Goal: Transaction & Acquisition: Purchase product/service

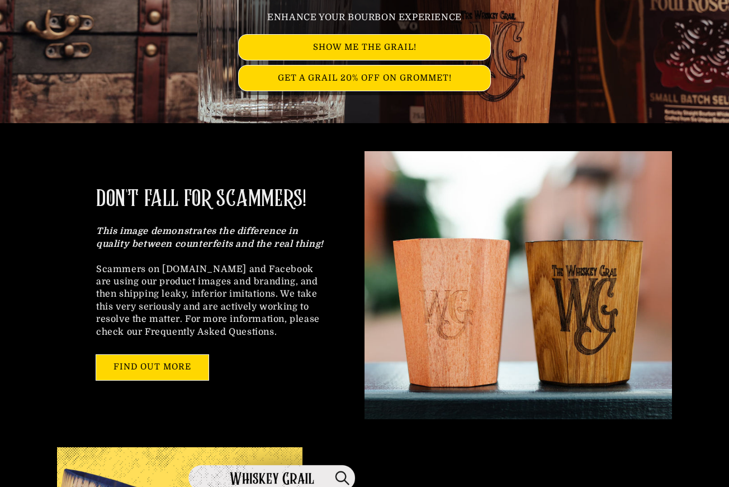
scroll to position [212, 0]
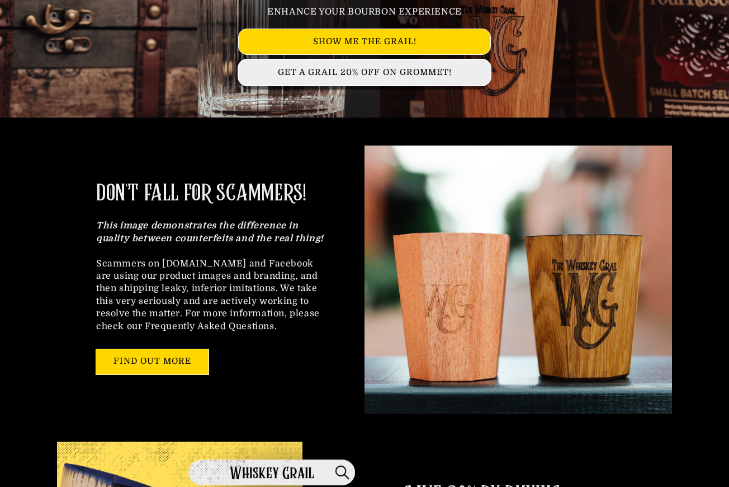
click at [349, 73] on link "GET A GRAIL 20% OFF ON GROMMET!" at bounding box center [365, 72] width 252 height 25
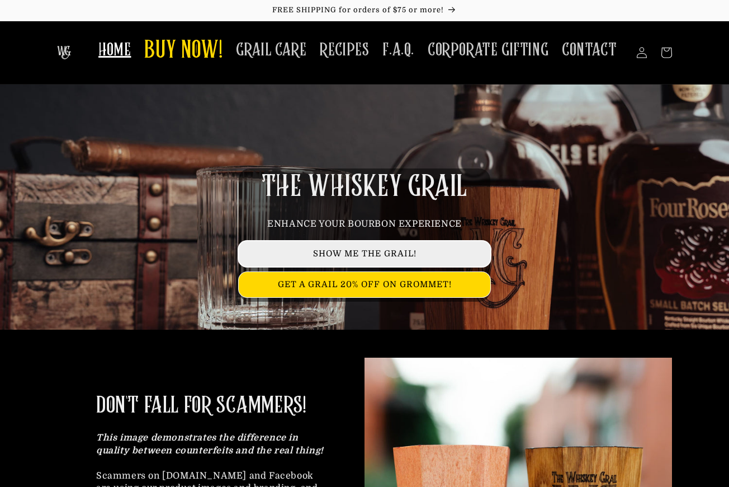
scroll to position [0, 0]
click at [367, 248] on link "SHOW ME THE GRAIL!" at bounding box center [365, 253] width 252 height 25
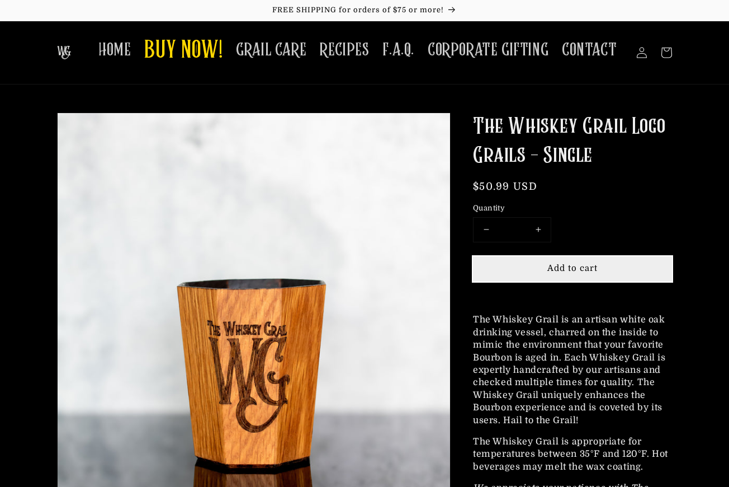
click at [559, 261] on button "Add to cart" at bounding box center [572, 268] width 199 height 25
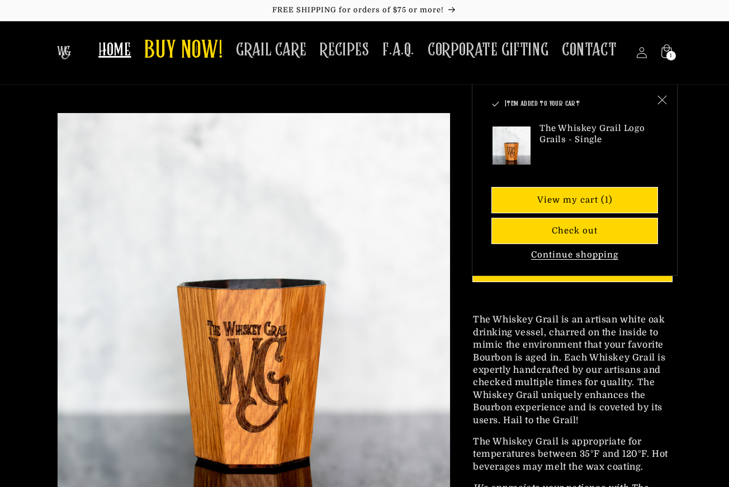
click at [125, 46] on span "HOME" at bounding box center [114, 50] width 32 height 22
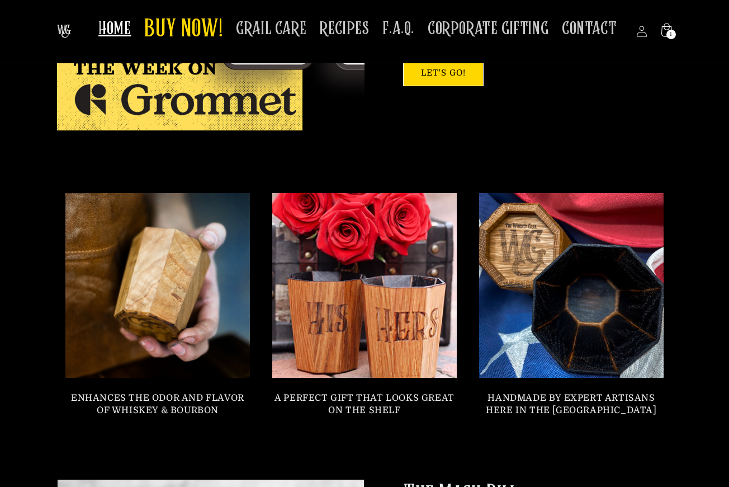
scroll to position [813, 0]
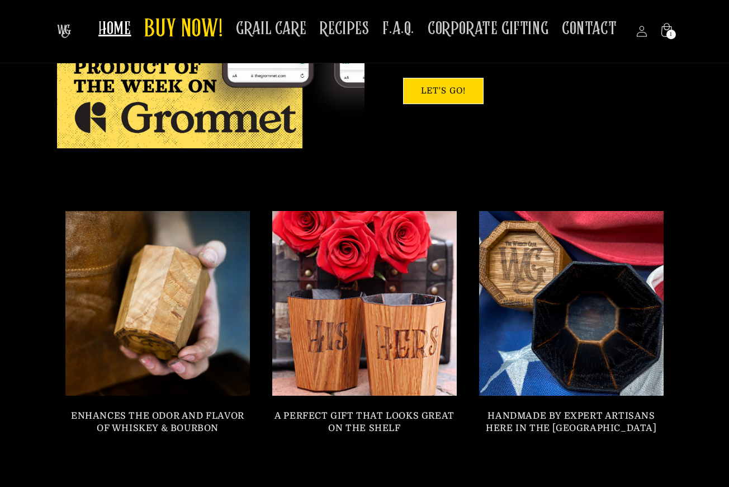
click at [373, 323] on link at bounding box center [364, 302] width 203 height 203
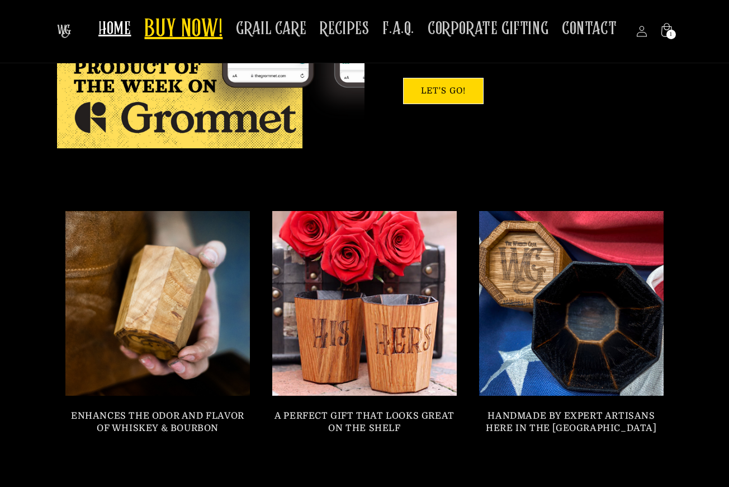
click at [197, 31] on span "BUY NOW!" at bounding box center [183, 30] width 78 height 31
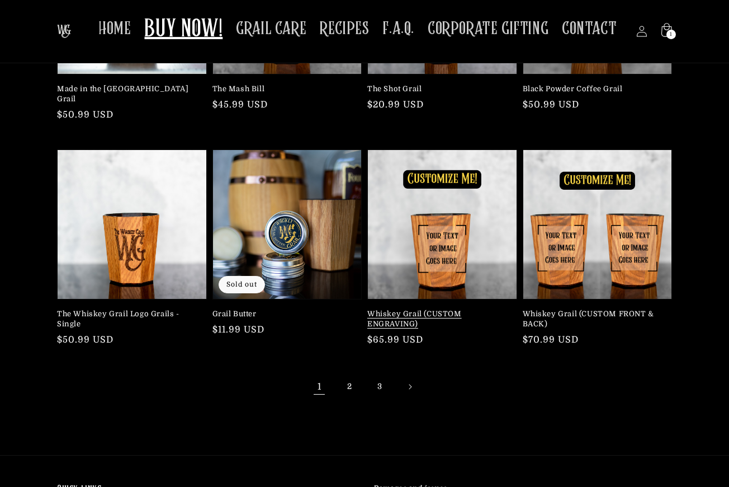
scroll to position [206, 0]
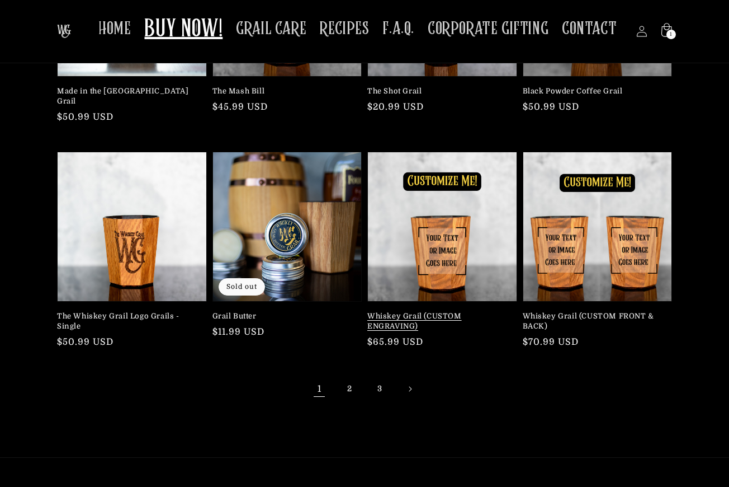
click at [436, 311] on link "Whiskey Grail (CUSTOM ENGRAVING)" at bounding box center [439, 321] width 143 height 20
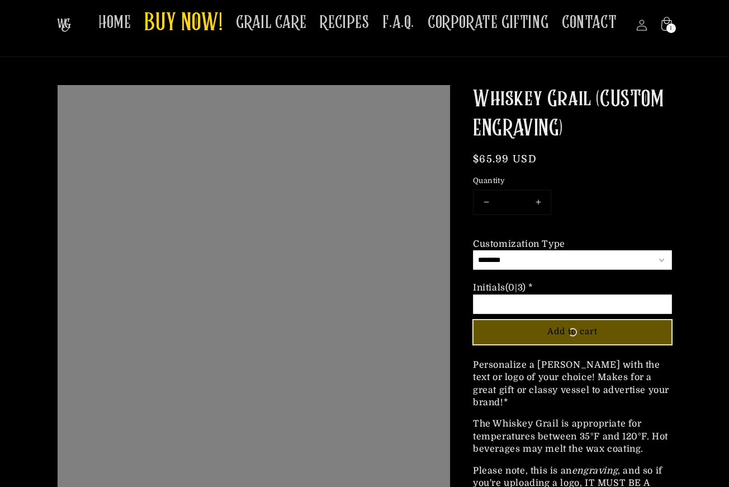
scroll to position [426, 393]
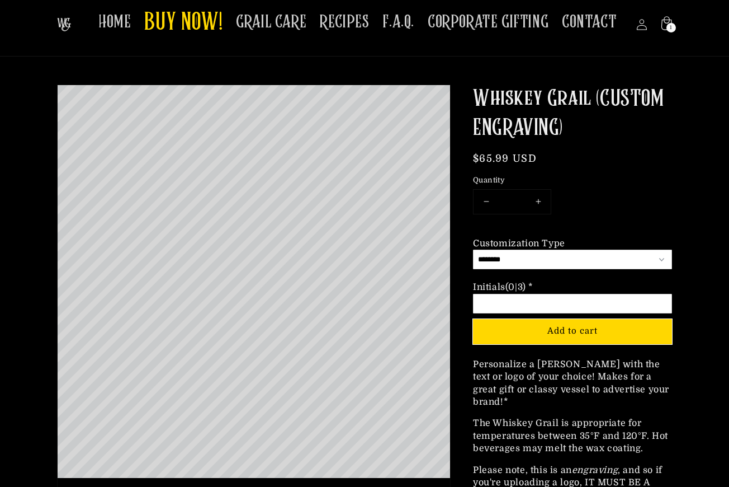
click at [483, 304] on input "Option 2 of 2 Initials (0|3) * Required" at bounding box center [572, 304] width 199 height 20
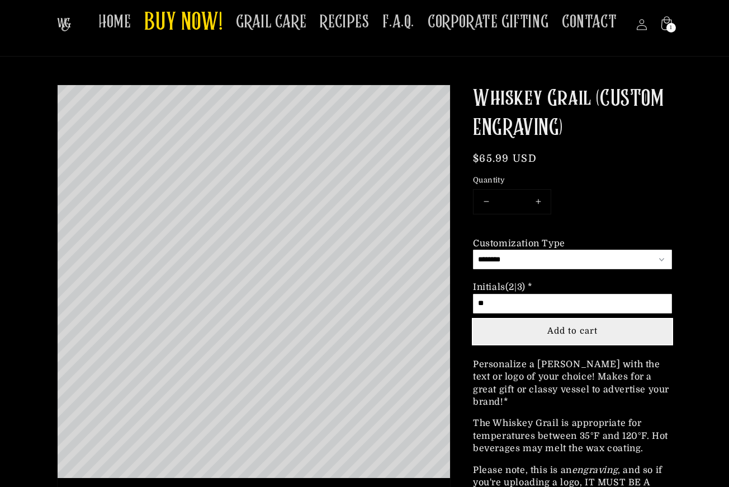
click at [553, 327] on span "Add to cart" at bounding box center [573, 331] width 50 height 10
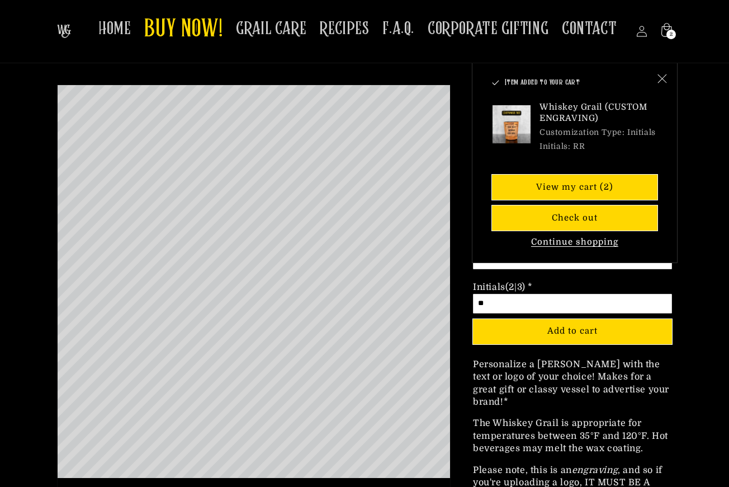
click at [566, 237] on button "Continue shopping" at bounding box center [575, 242] width 94 height 11
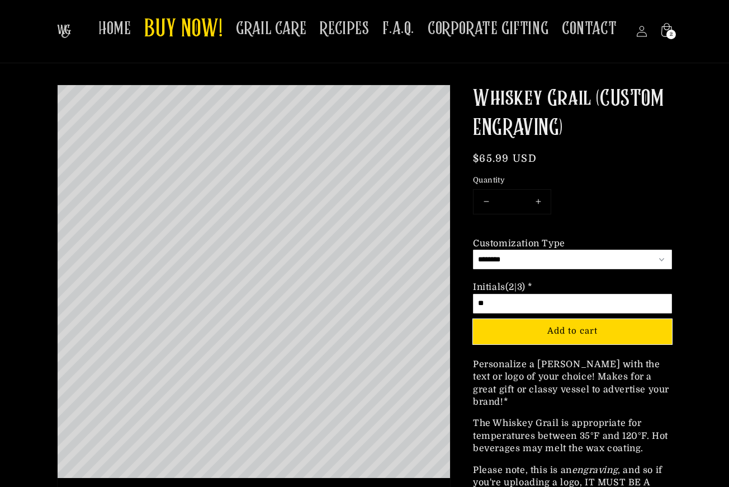
scroll to position [84, 0]
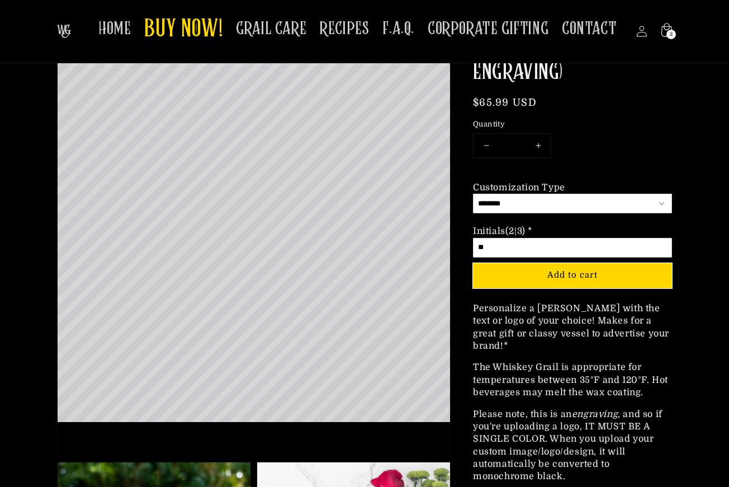
drag, startPoint x: 492, startPoint y: 246, endPoint x: 497, endPoint y: 243, distance: 6.1
click at [497, 243] on input "**" at bounding box center [572, 248] width 199 height 20
type input "*"
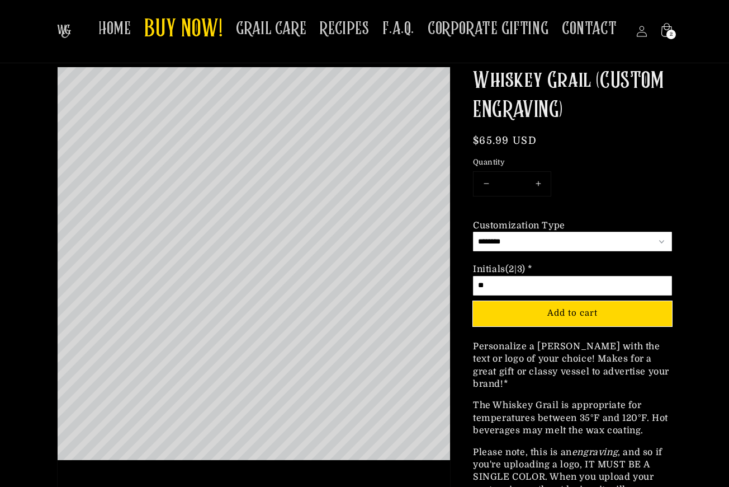
scroll to position [46, 0]
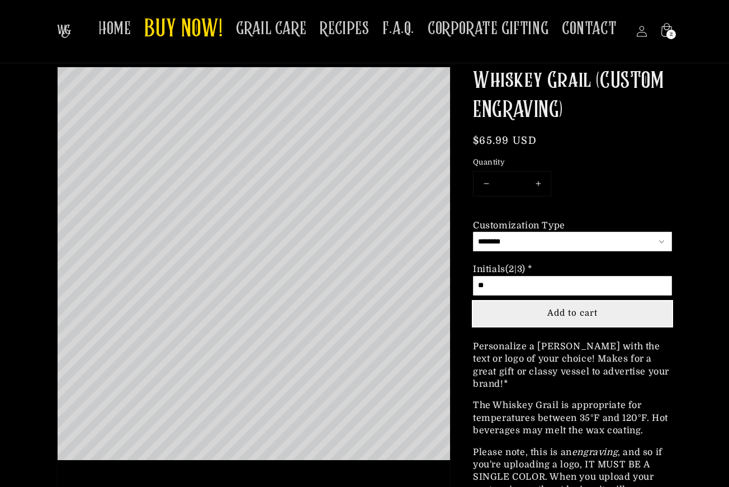
type input "**"
click at [578, 308] on span "Add to cart" at bounding box center [573, 313] width 50 height 10
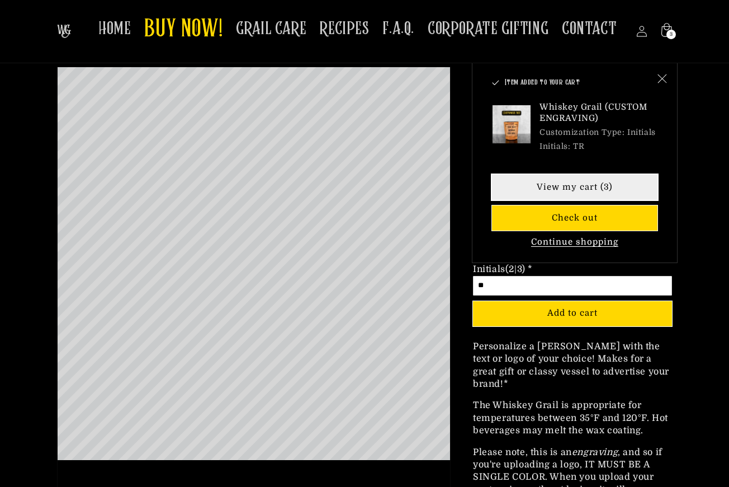
click at [563, 186] on link "View my cart (3)" at bounding box center [575, 187] width 166 height 25
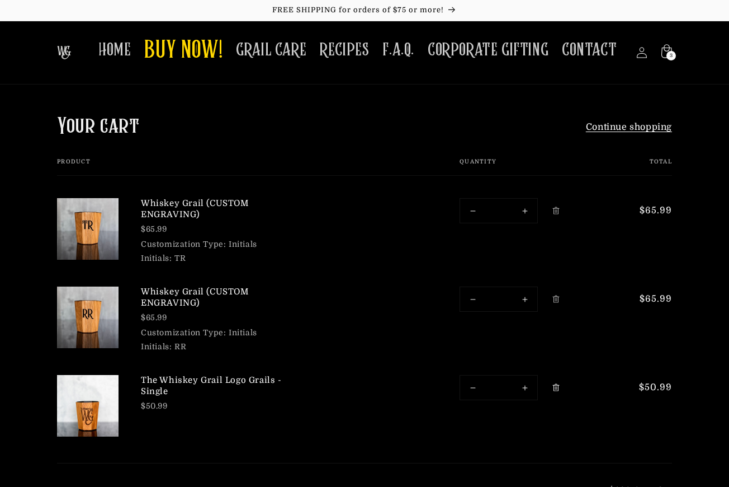
click at [556, 385] on icon "Remove The Whiskey Grail Logo Grails - Single" at bounding box center [556, 387] width 8 height 8
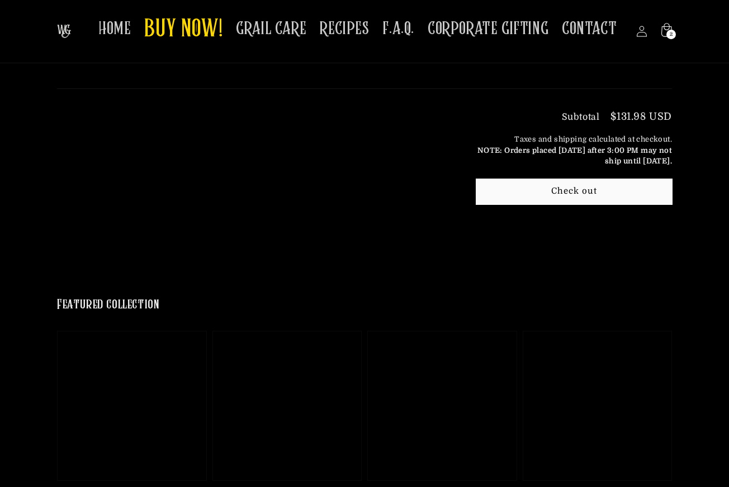
scroll to position [272, 0]
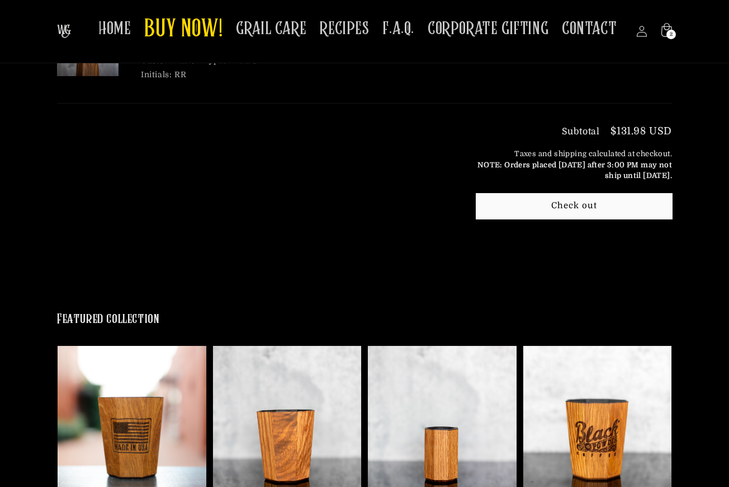
click at [482, 236] on shopify-apple-pay-button at bounding box center [480, 230] width 3 height 10
click at [479, 235] on shop-pay-wallet-button at bounding box center [478, 230] width 3 height 10
